Goal: Task Accomplishment & Management: Manage account settings

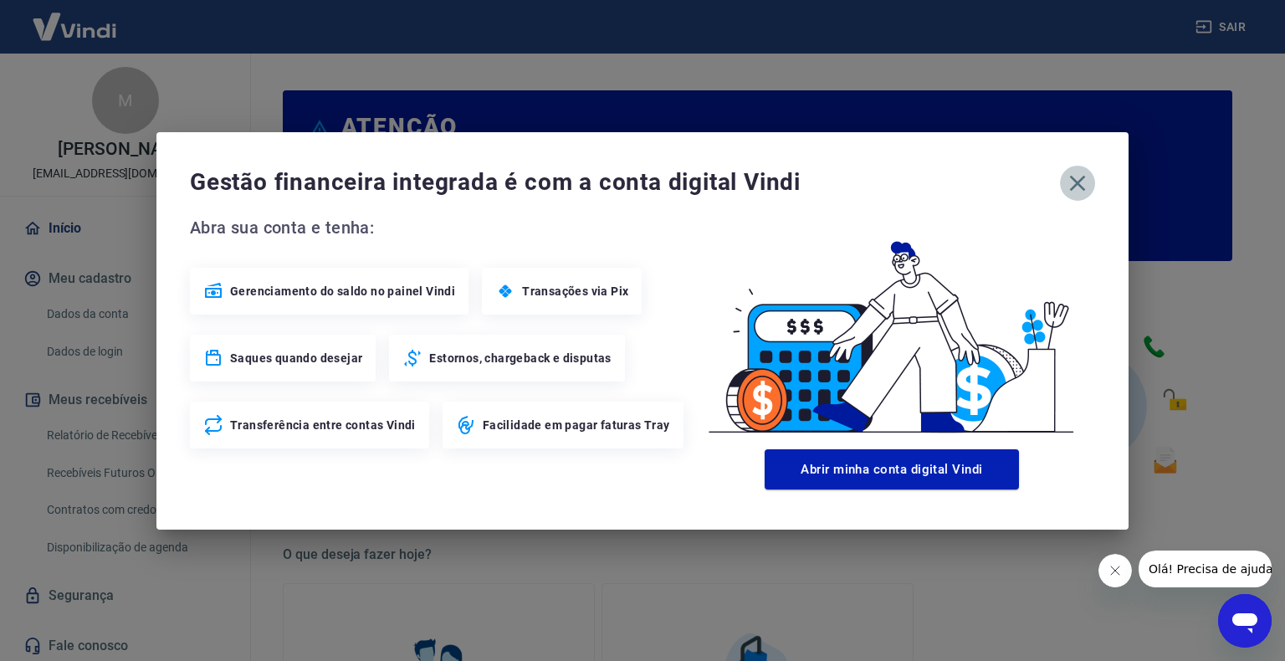
click at [1073, 182] on icon "button" at bounding box center [1077, 183] width 27 height 27
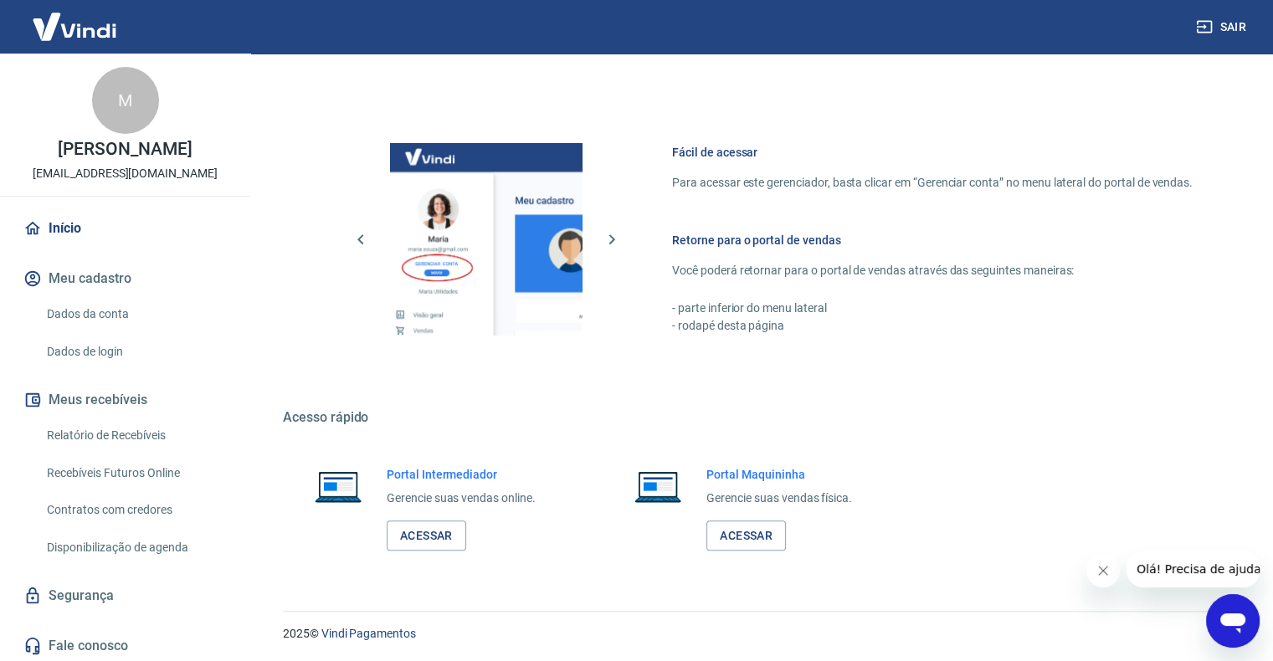
scroll to position [833, 0]
click at [433, 537] on link "Acessar" at bounding box center [426, 535] width 79 height 31
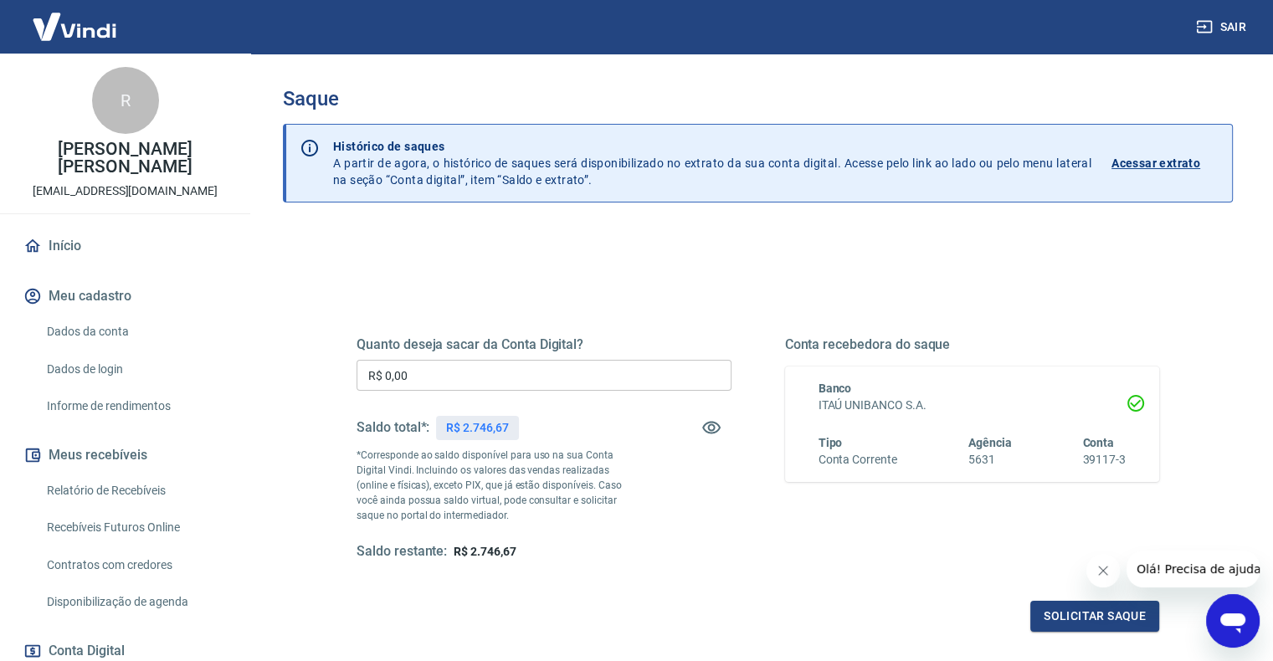
click at [1099, 571] on icon "Fechar mensagem da empresa" at bounding box center [1102, 570] width 13 height 13
